Goal: Check status: Check status

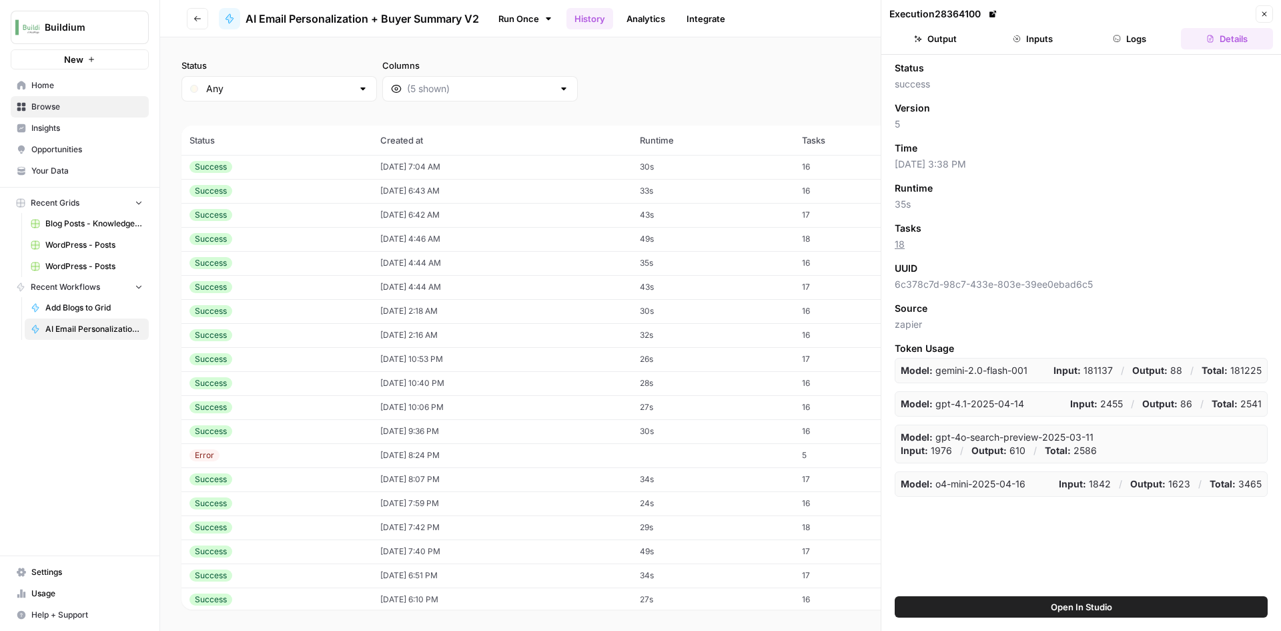
click at [325, 172] on div "Success" at bounding box center [277, 167] width 175 height 12
click at [946, 37] on button "Output" at bounding box center [936, 38] width 92 height 21
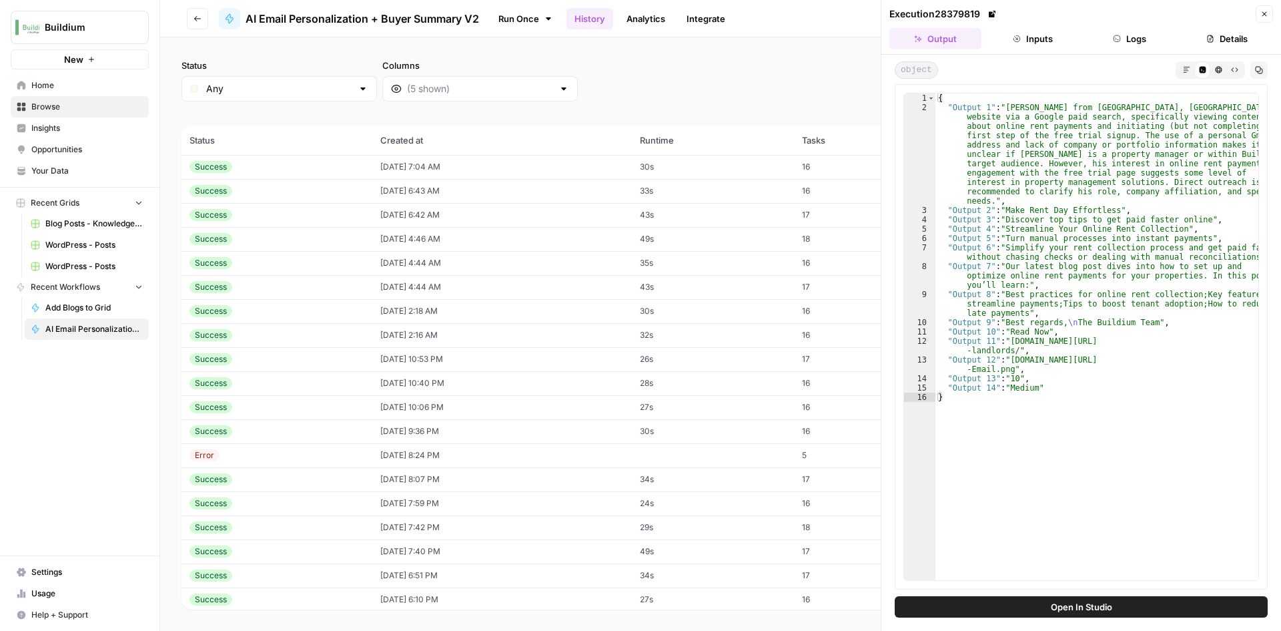
click at [1275, 17] on header "Execution 28379819 Close Output Inputs Logs Details" at bounding box center [1082, 27] width 400 height 55
click at [1267, 16] on icon "button" at bounding box center [1265, 14] width 8 height 8
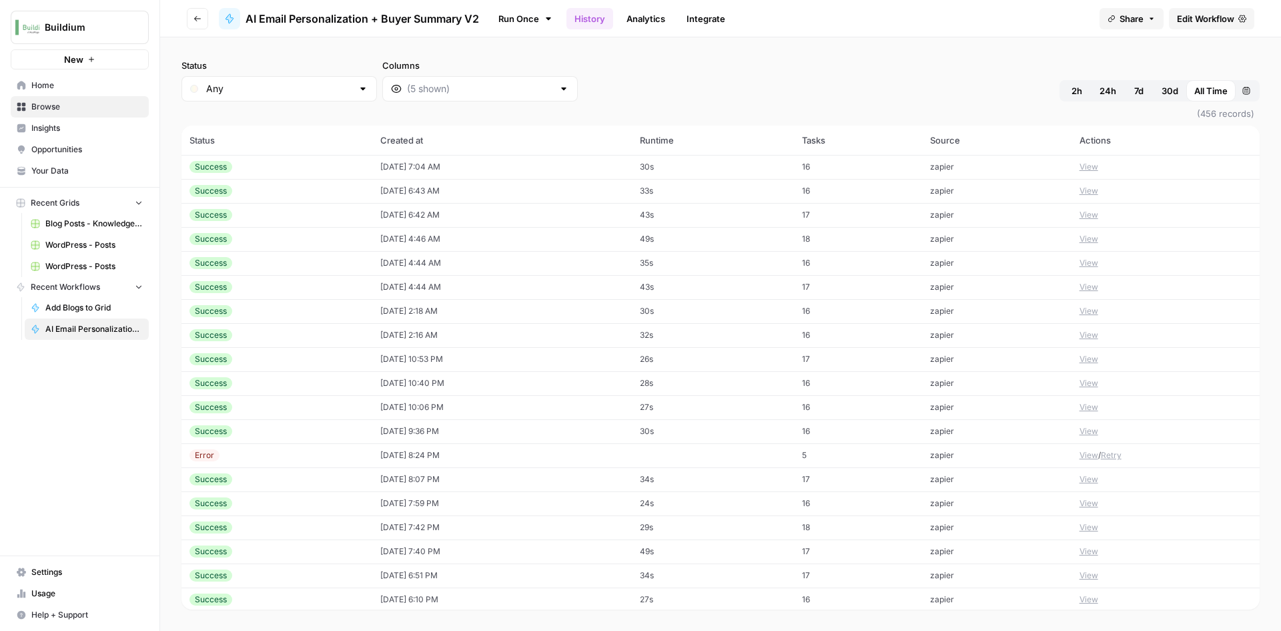
click at [53, 103] on span "Browse" at bounding box center [86, 107] width 111 height 12
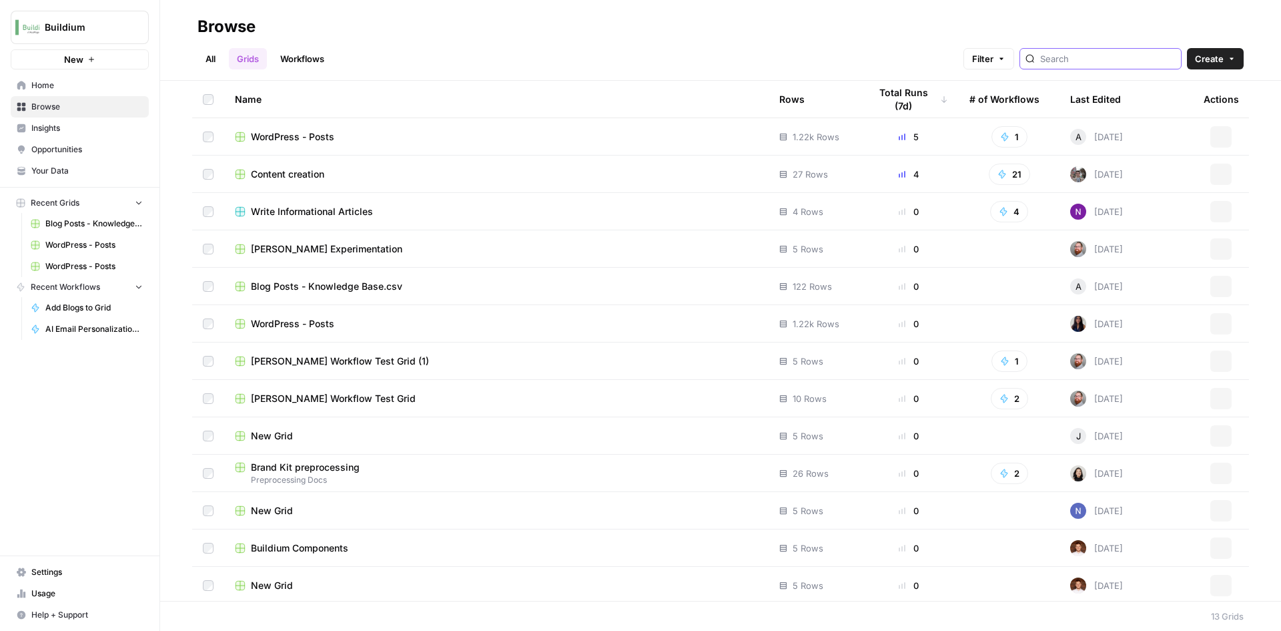
click at [1065, 61] on input "search" at bounding box center [1108, 58] width 135 height 13
type input "LindaWilsonAnderson@outlook.com"
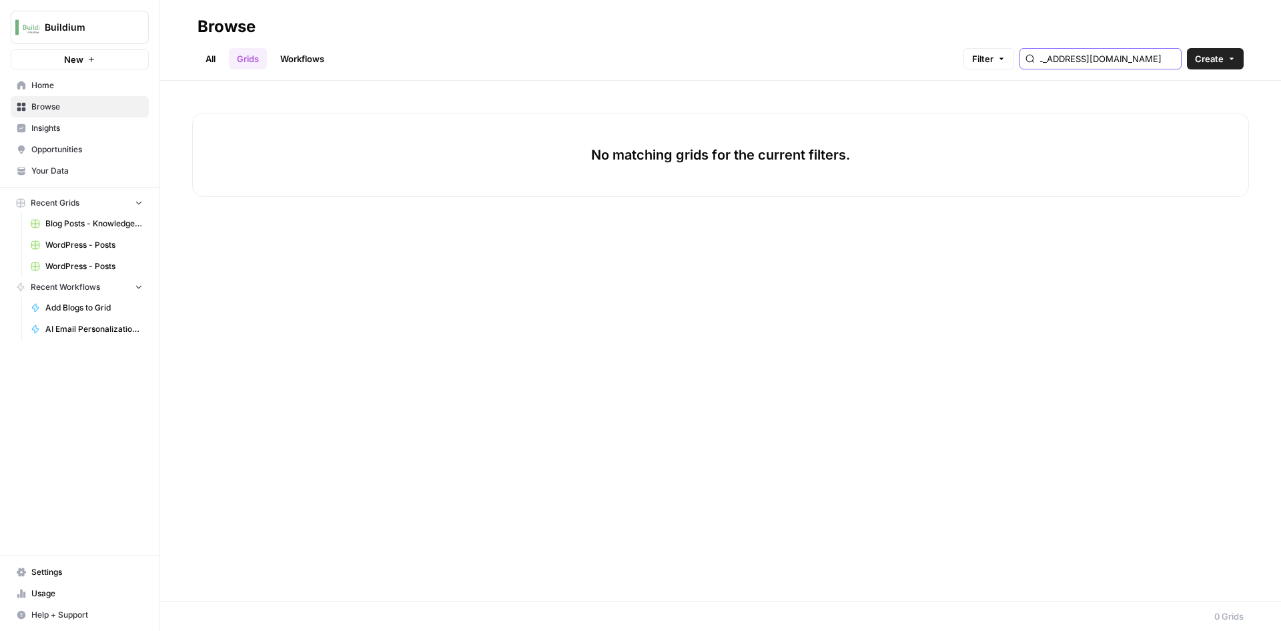
click at [1171, 59] on input "LindaWilsonAnderson@outlook.com" at bounding box center [1108, 58] width 135 height 13
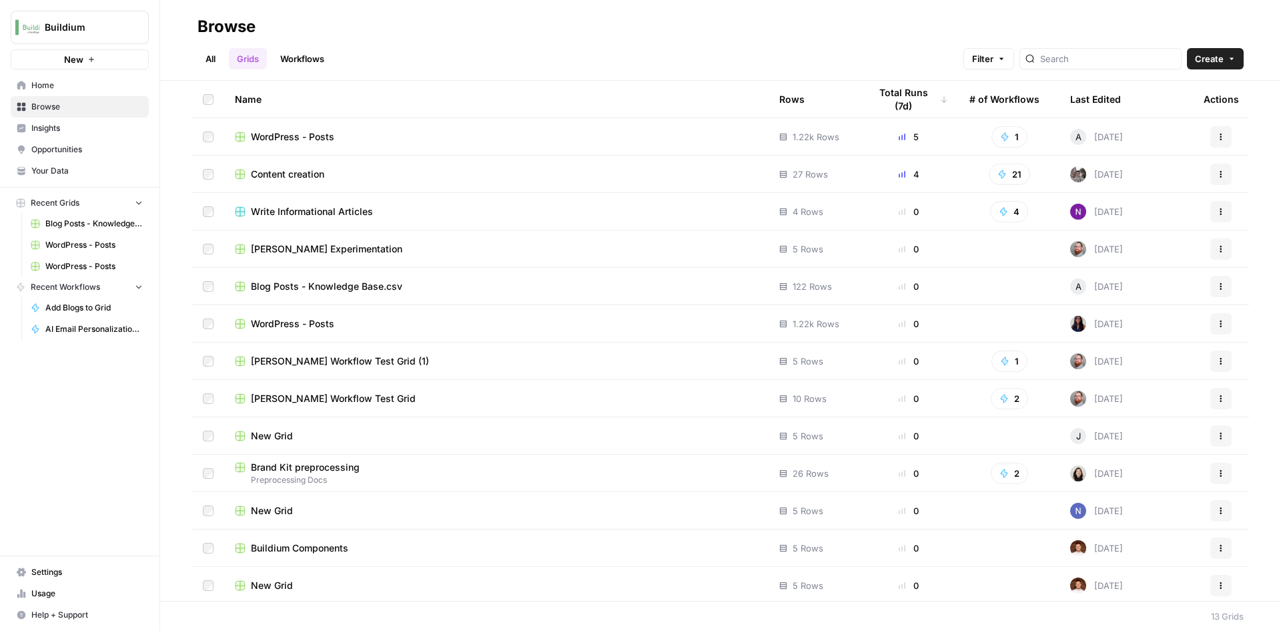
click at [77, 171] on span "Your Data" at bounding box center [86, 171] width 111 height 12
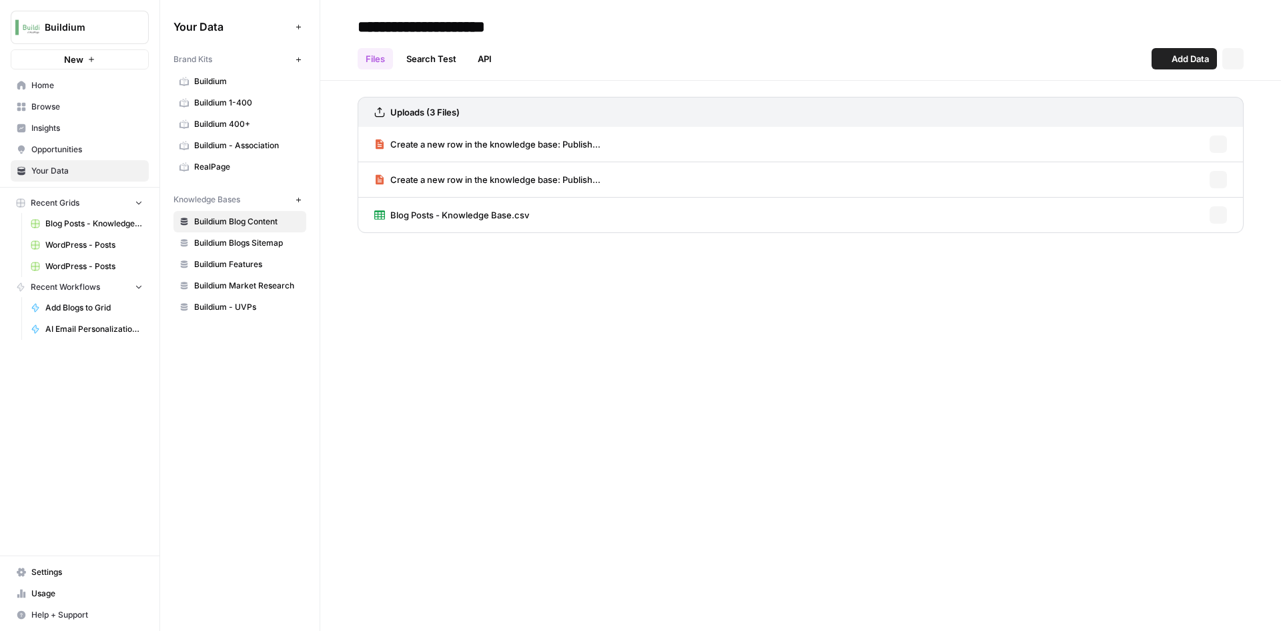
click at [66, 92] on link "Home" at bounding box center [80, 85] width 138 height 21
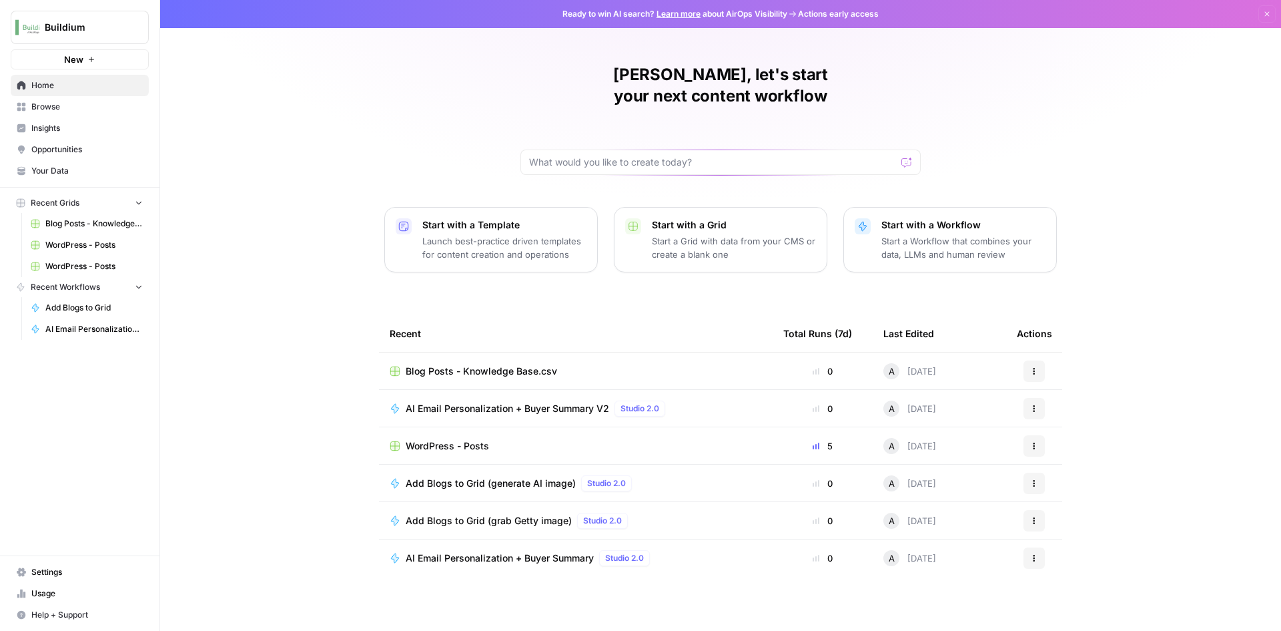
click at [533, 402] on span "AI Email Personalization + Buyer Summary V2" at bounding box center [508, 408] width 204 height 13
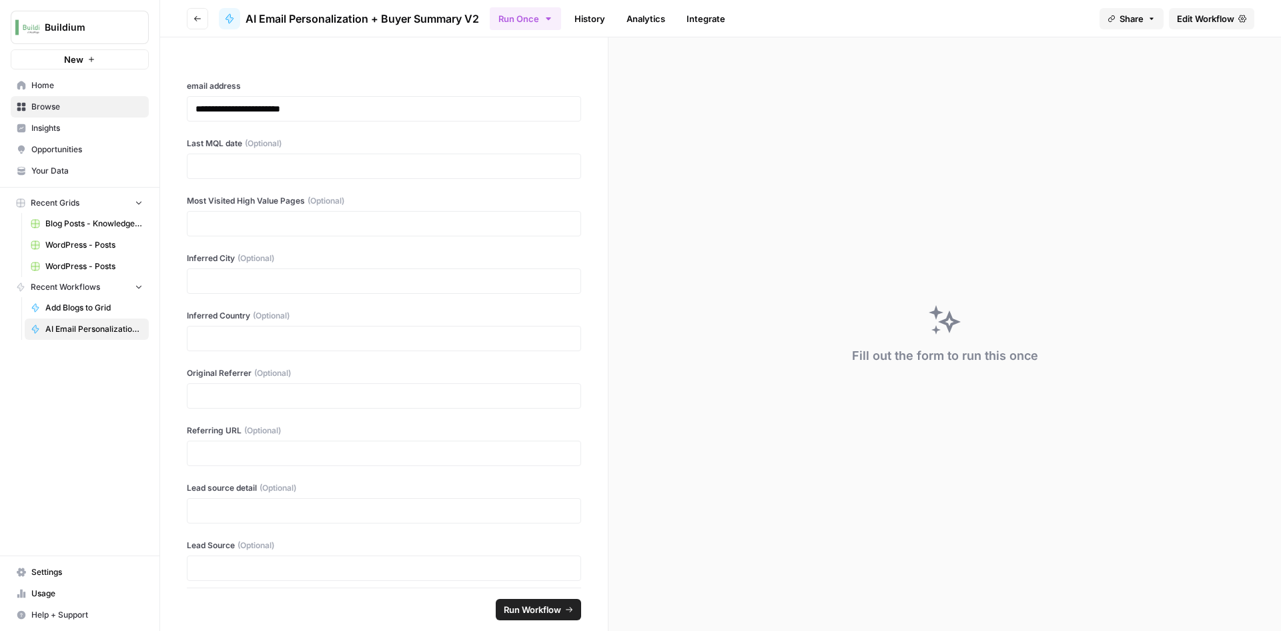
click at [597, 17] on link "History" at bounding box center [590, 18] width 47 height 21
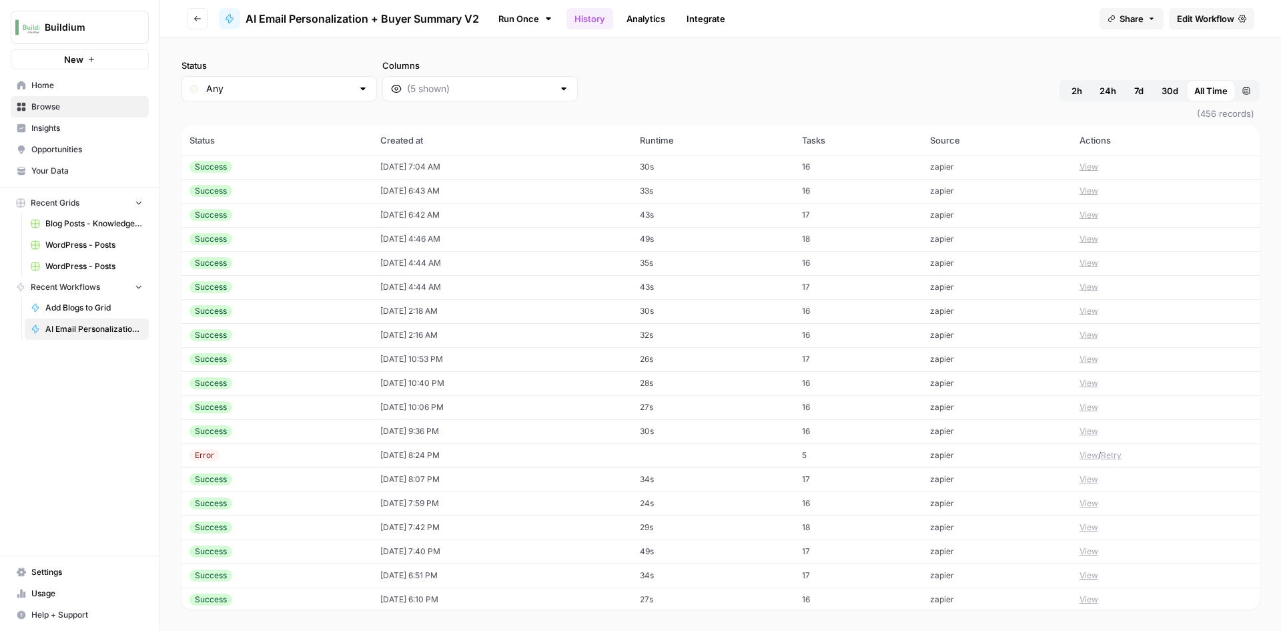
click at [469, 99] on div at bounding box center [480, 88] width 196 height 25
click at [651, 77] on div "Status Any Columns 2h 24h 7d 30d All Time Custom range" at bounding box center [721, 80] width 1079 height 43
click at [504, 91] on input "Columns" at bounding box center [480, 88] width 146 height 13
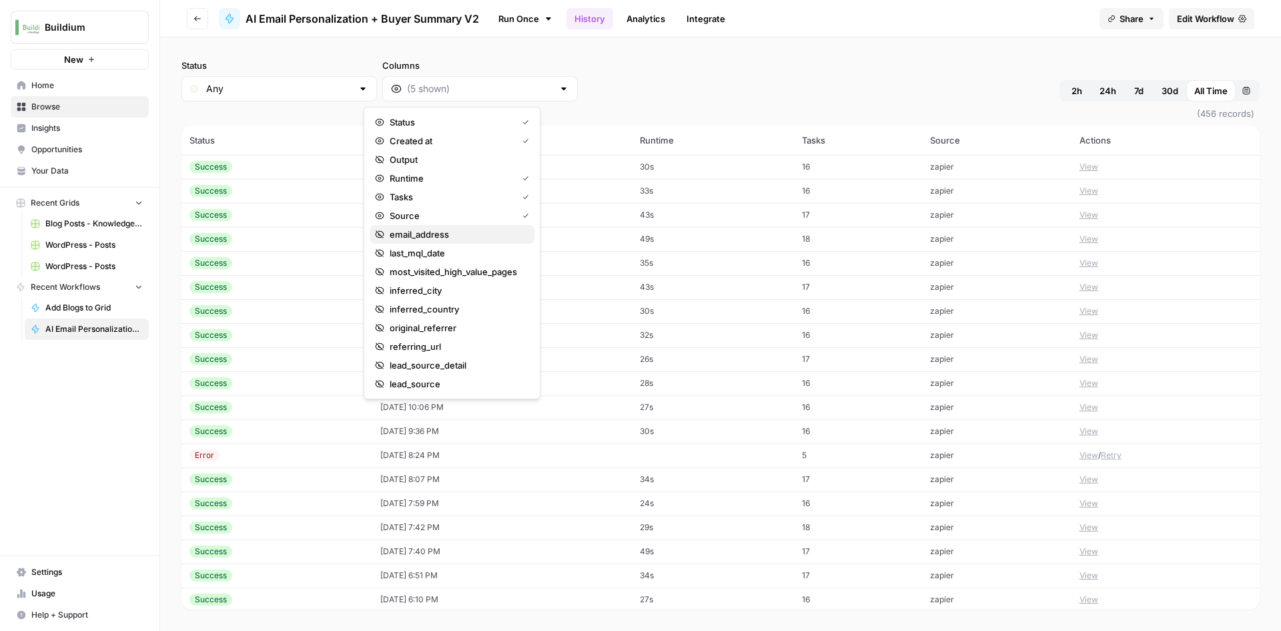
click at [457, 238] on span "email_address" at bounding box center [457, 234] width 134 height 13
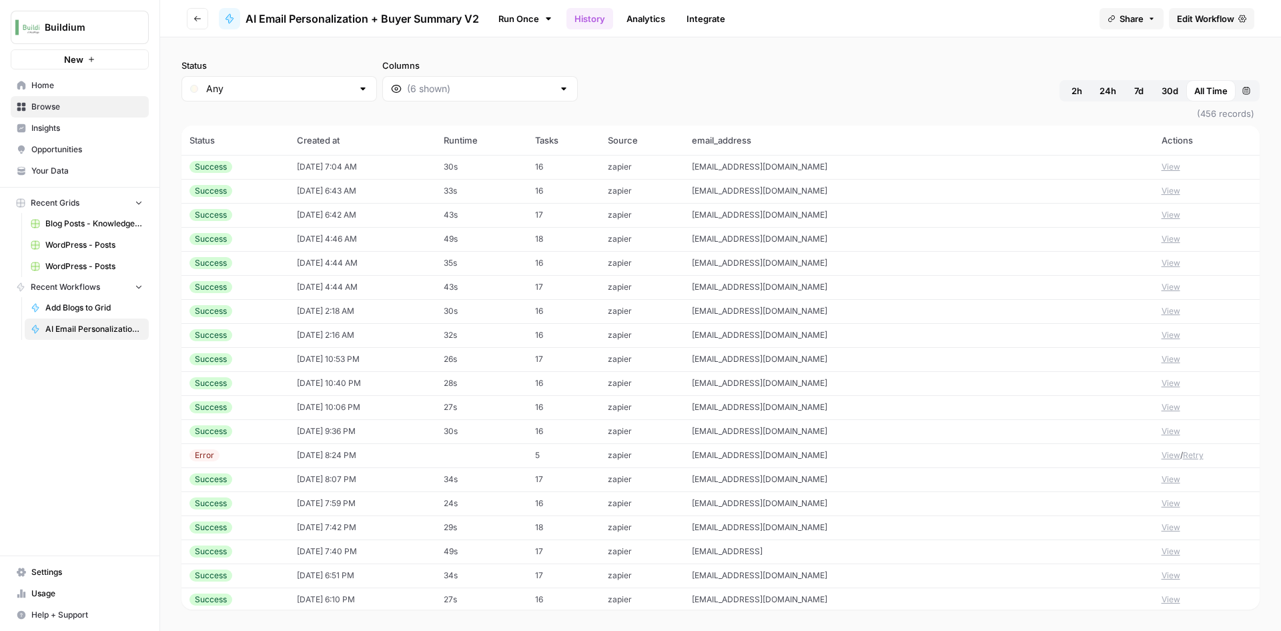
click at [864, 89] on div "Status Any Columns 2h 24h 7d 30d All Time Custom range" at bounding box center [721, 80] width 1079 height 43
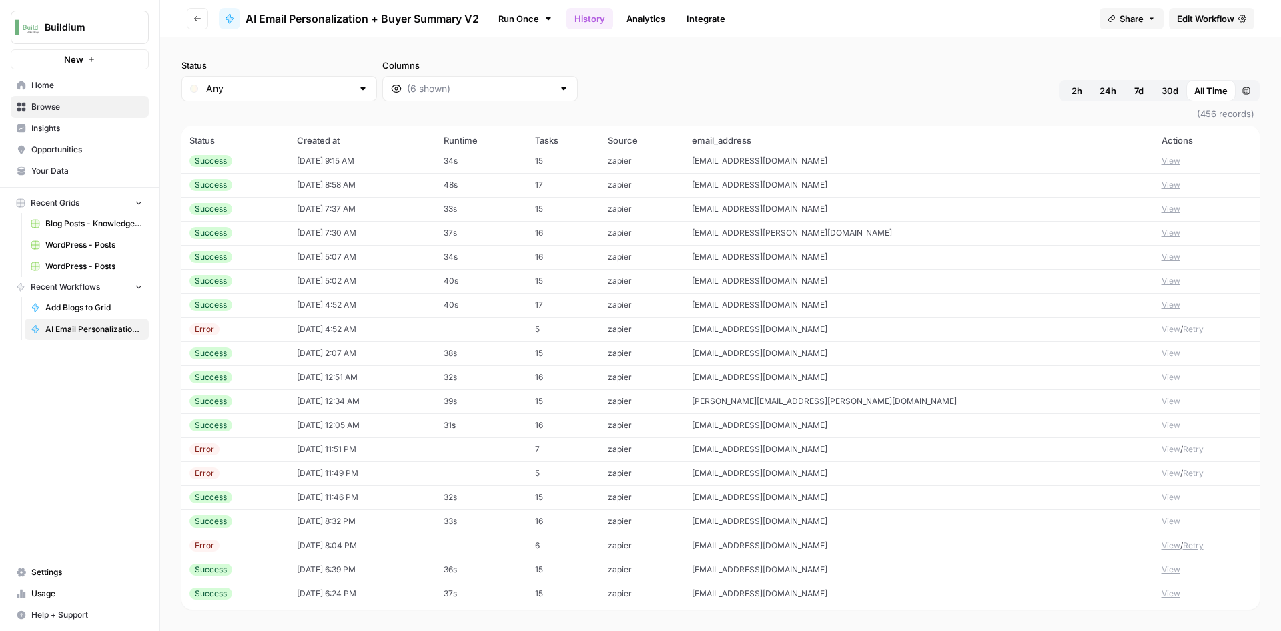
scroll to position [10502, 0]
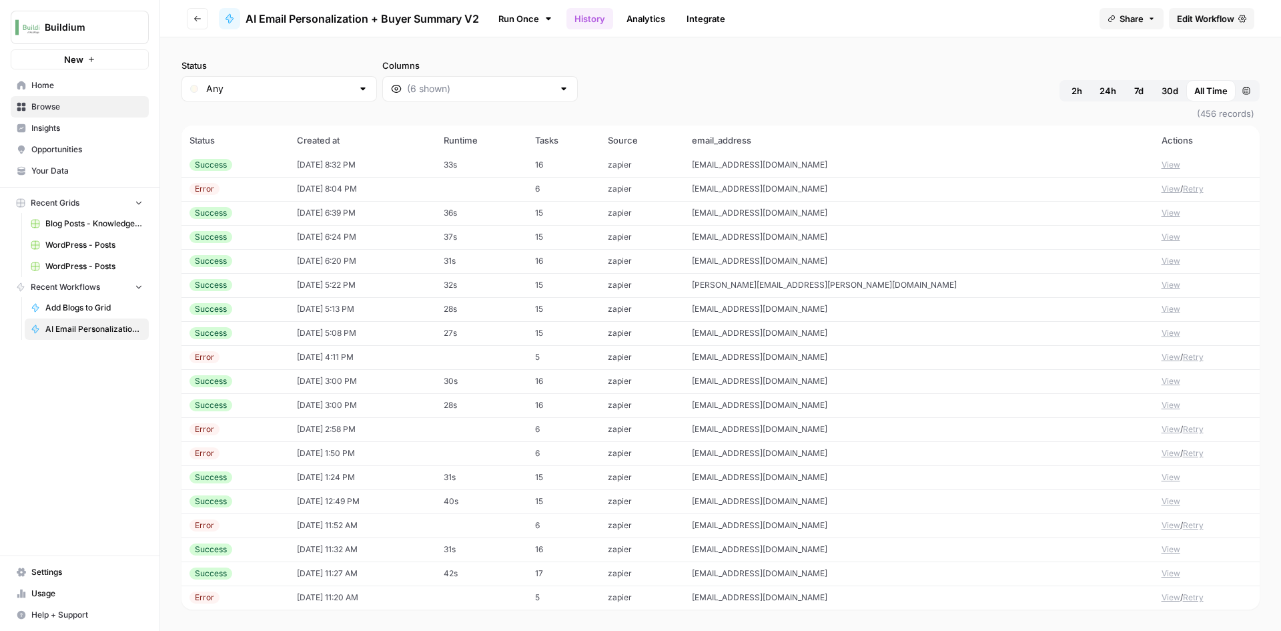
click at [71, 107] on span "Browse" at bounding box center [86, 107] width 111 height 12
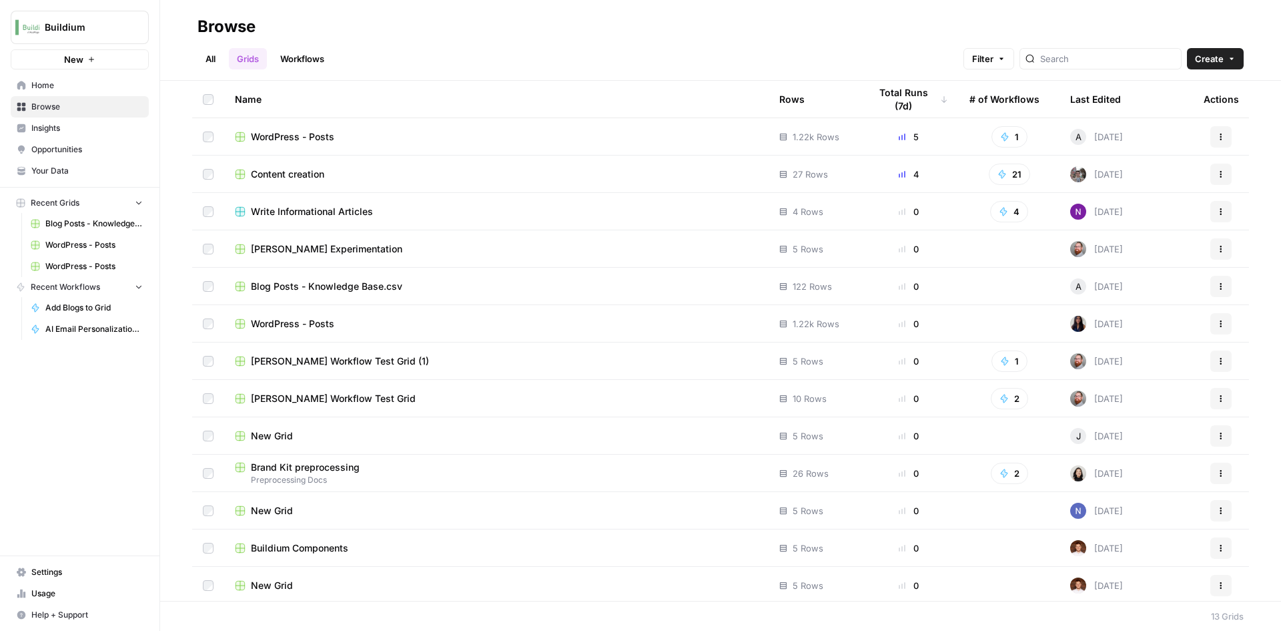
click at [305, 56] on link "Workflows" at bounding box center [302, 58] width 60 height 21
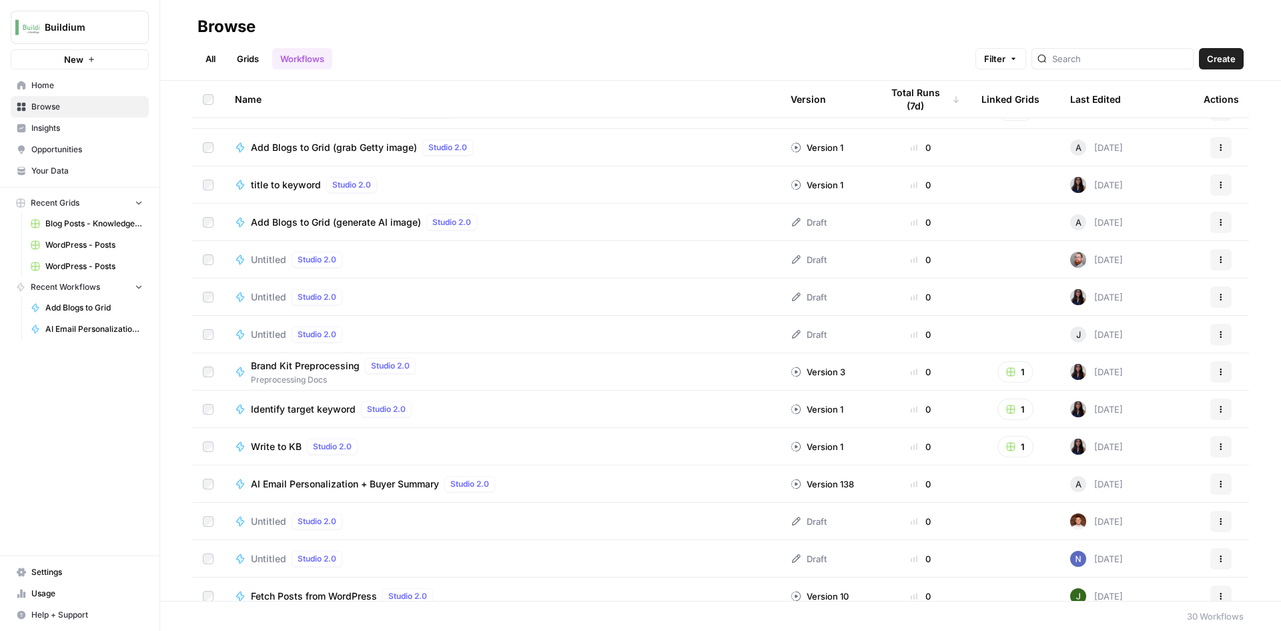
scroll to position [200, 0]
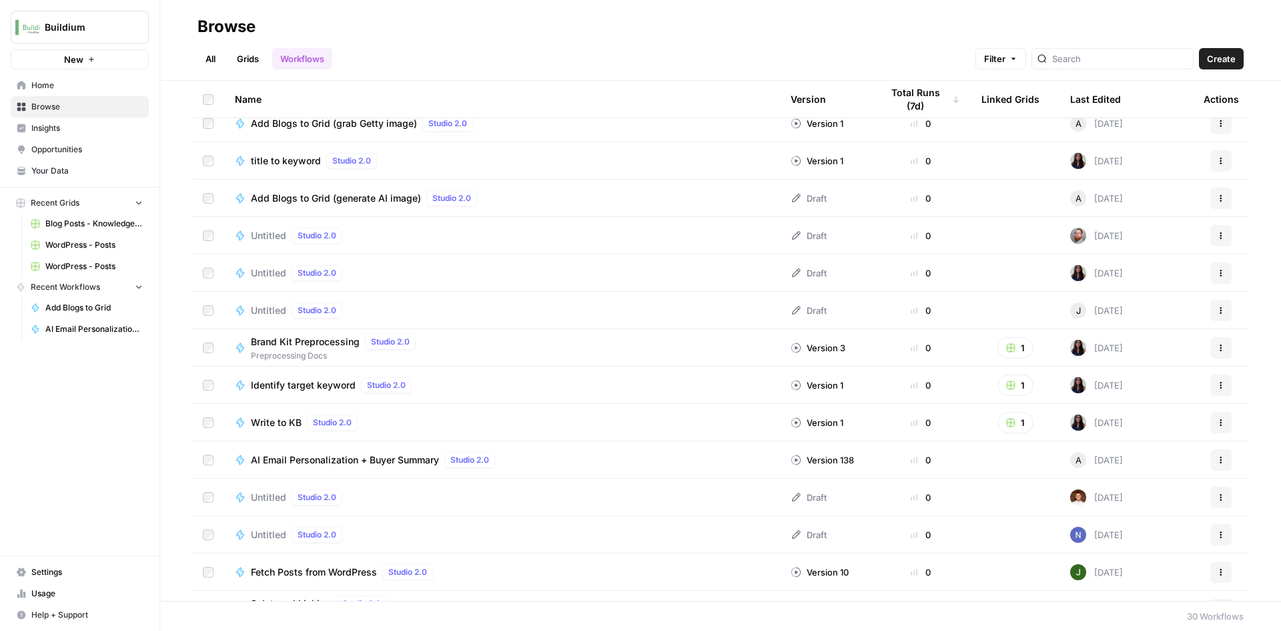
click at [381, 471] on td "AI Email Personalization + Buyer Summary Studio 2.0" at bounding box center [502, 459] width 556 height 37
click at [386, 465] on span "AI Email Personalization + Buyer Summary" at bounding box center [345, 459] width 188 height 13
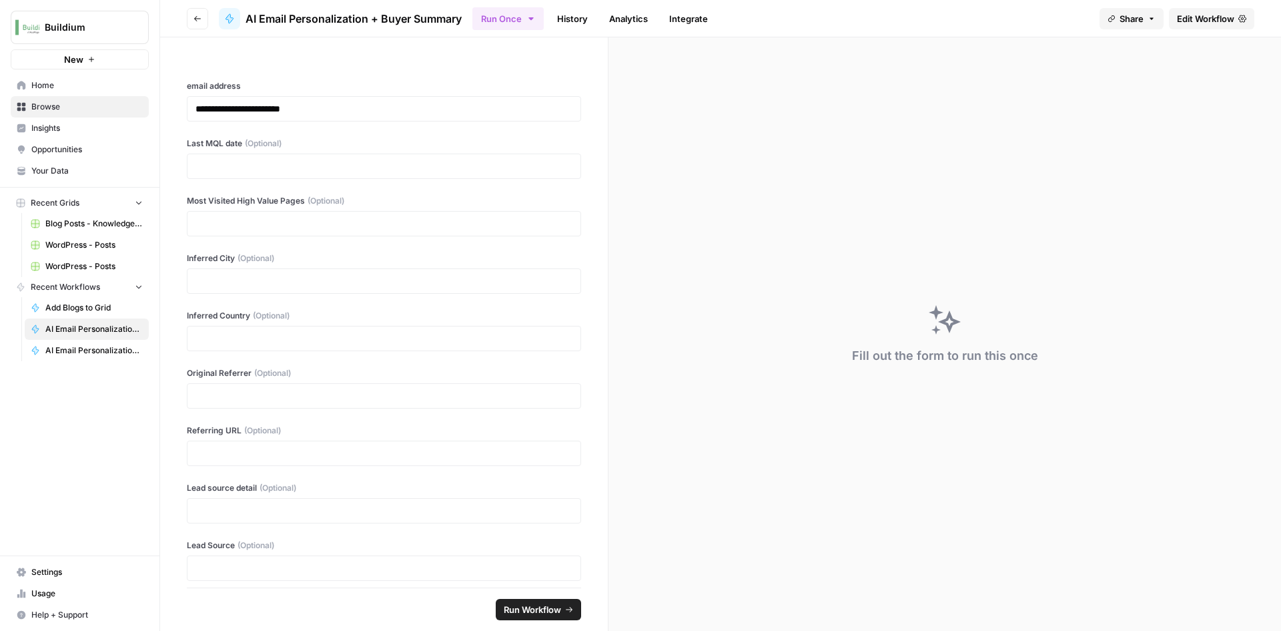
click at [587, 17] on link "History" at bounding box center [572, 18] width 47 height 21
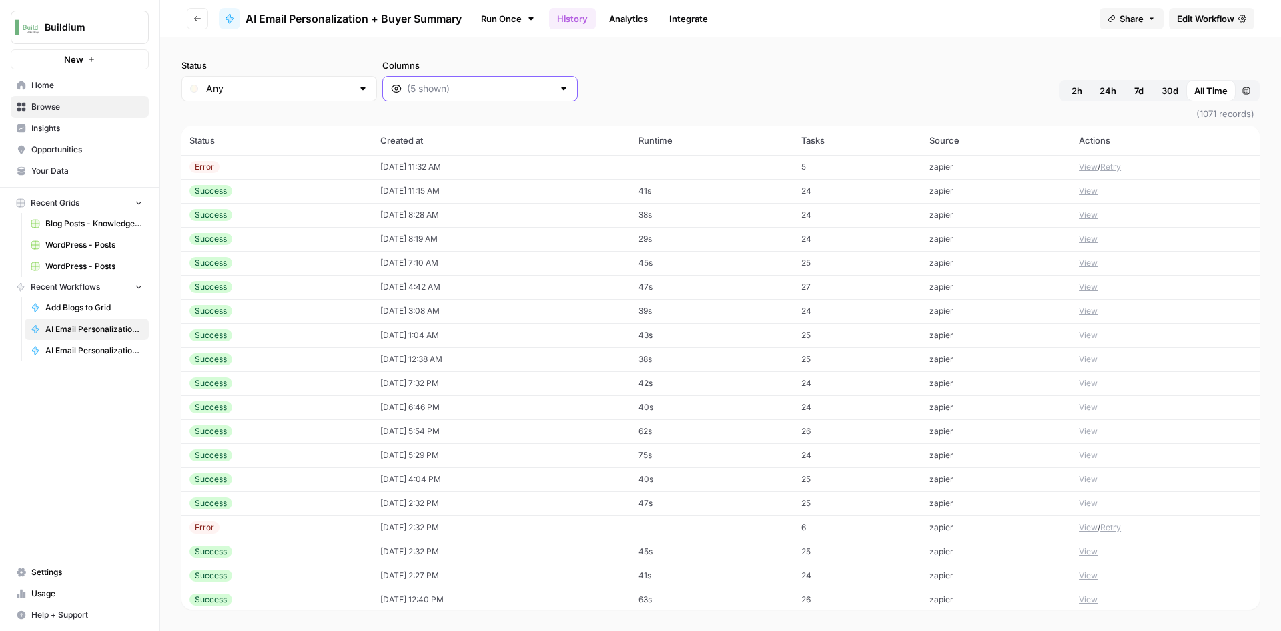
click at [429, 83] on input "Columns" at bounding box center [480, 88] width 146 height 13
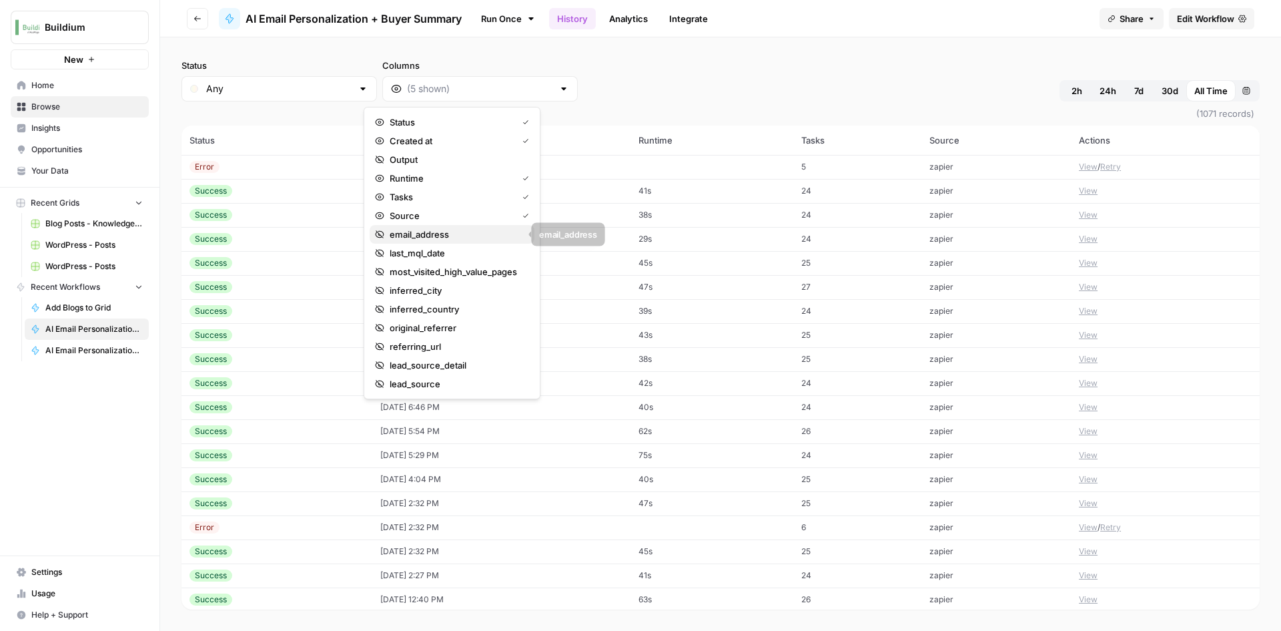
click at [426, 240] on span "email_address" at bounding box center [457, 234] width 134 height 13
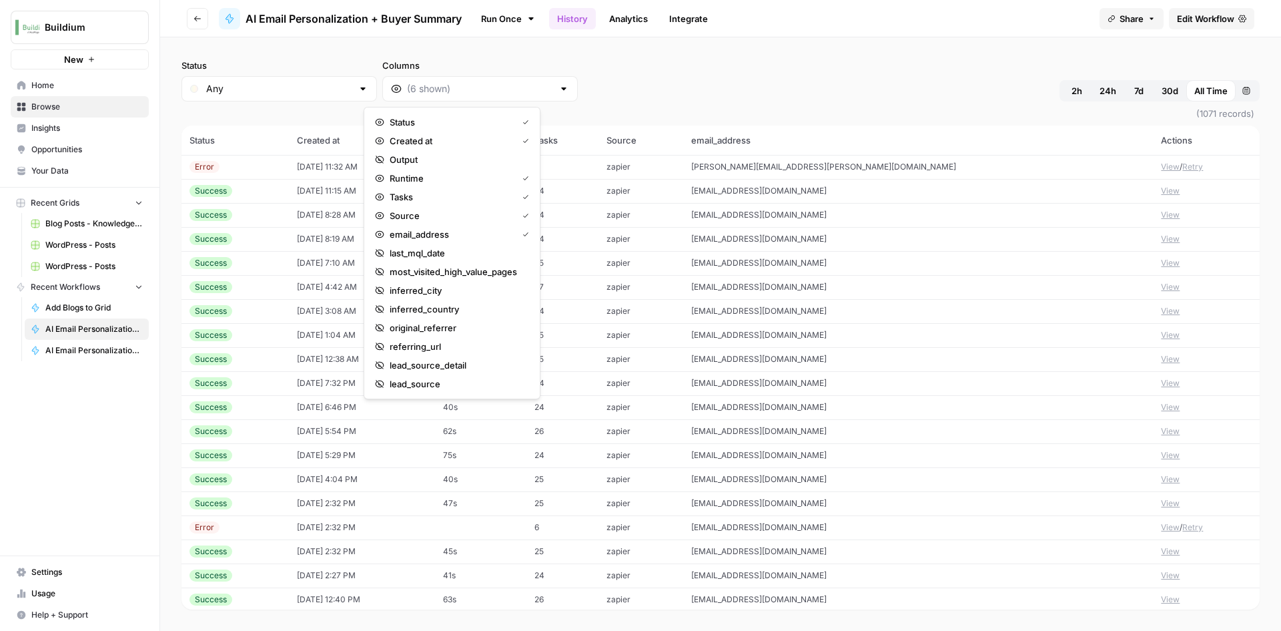
click at [868, 55] on div "Status Any Columns 2h 24h 7d 30d All Time Custom range (1071 records) Status Cr…" at bounding box center [720, 333] width 1121 height 593
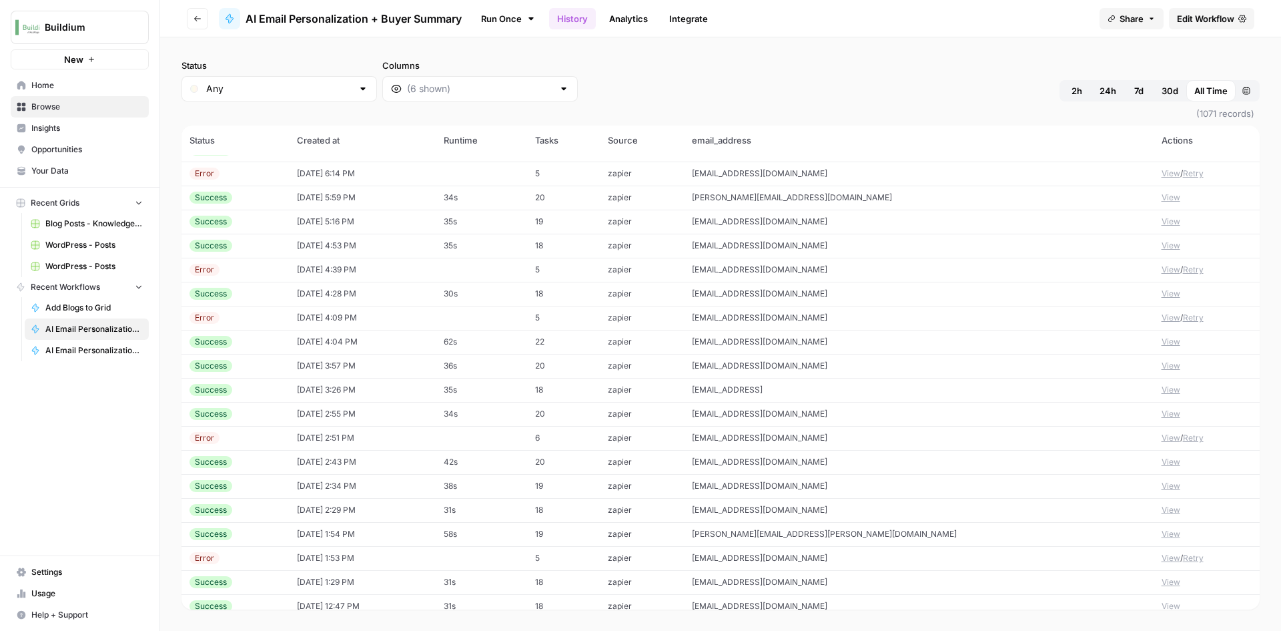
scroll to position [7423, 0]
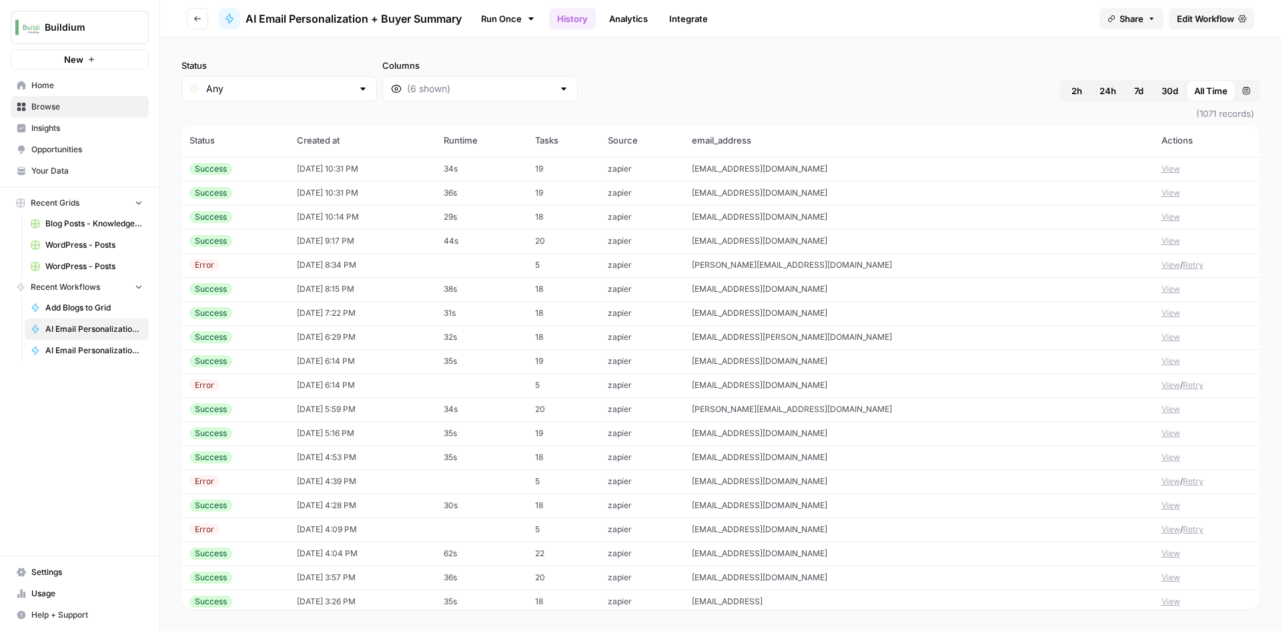
click at [186, 16] on header "Go back AI Email Personalization + Buyer Summary Run Once History Analytics Int…" at bounding box center [720, 18] width 1121 height 37
click at [190, 16] on button "Go back" at bounding box center [197, 18] width 21 height 21
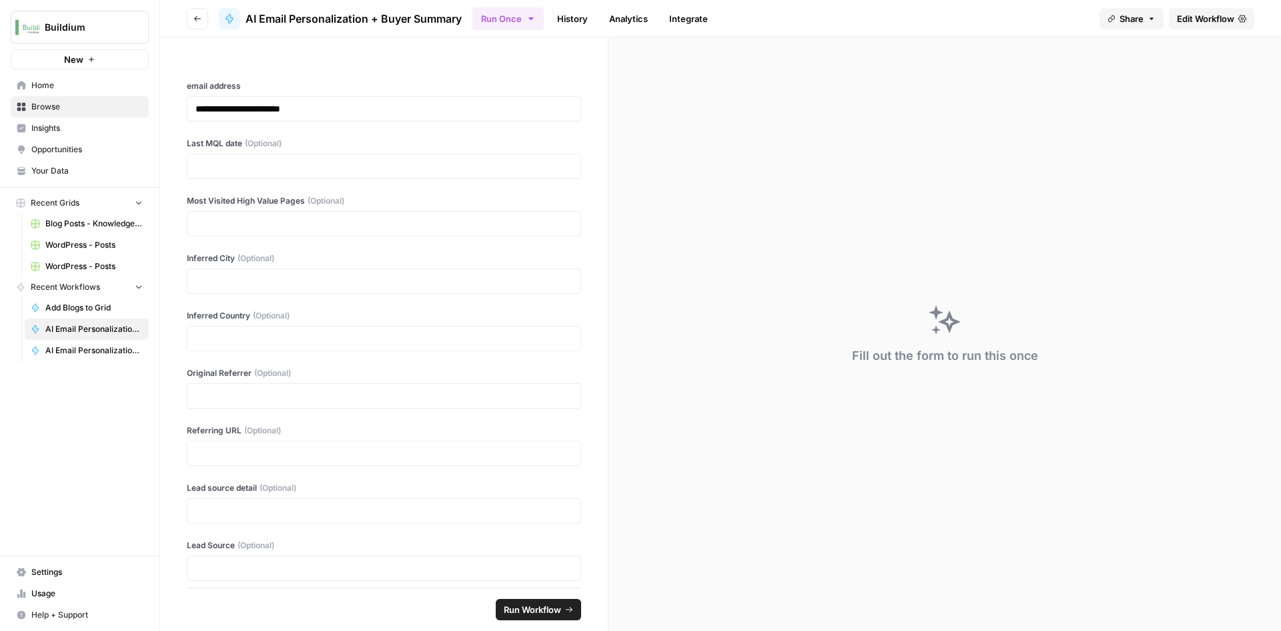
click at [205, 18] on button "Go back" at bounding box center [197, 18] width 21 height 21
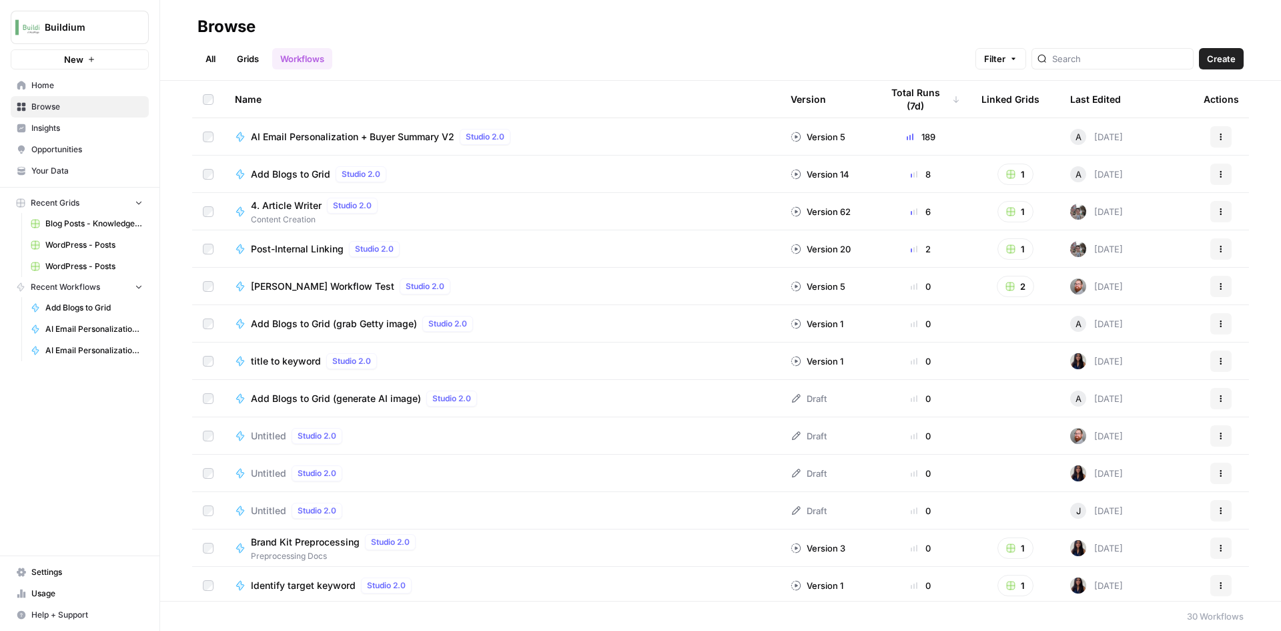
click at [324, 133] on span "AI Email Personalization + Buyer Summary V2" at bounding box center [353, 136] width 204 height 13
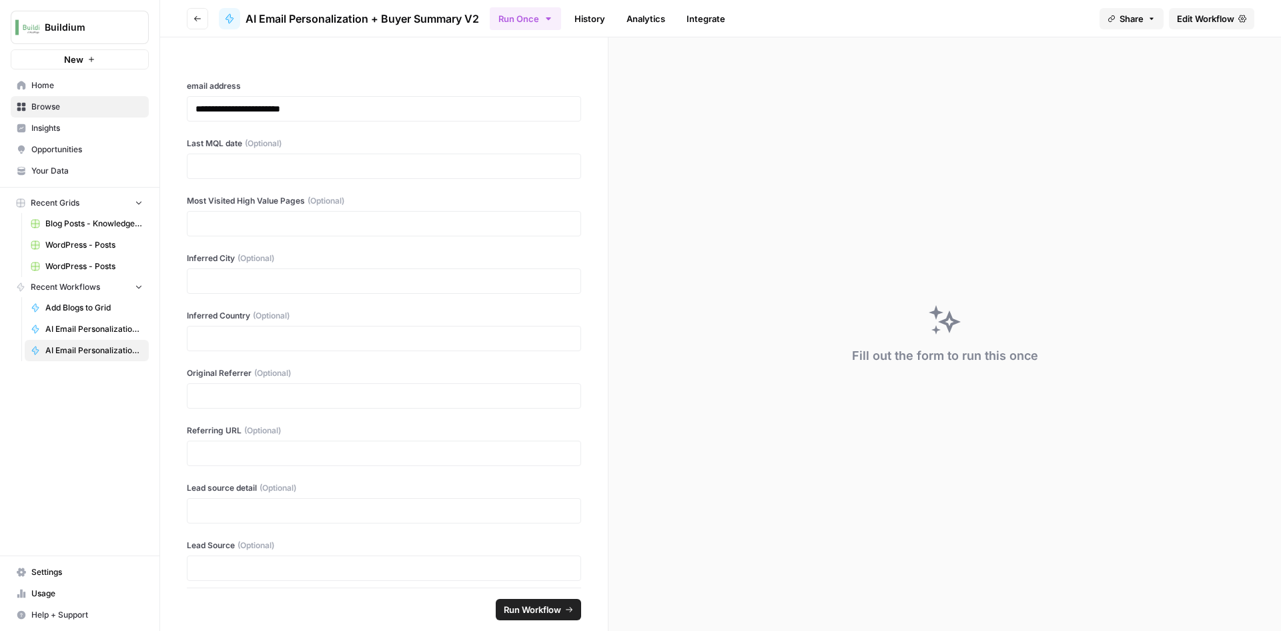
click at [589, 24] on link "History" at bounding box center [590, 18] width 47 height 21
